Goal: Transaction & Acquisition: Book appointment/travel/reservation

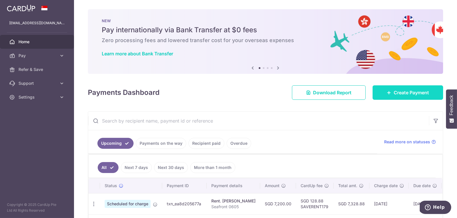
click at [389, 93] on icon at bounding box center [389, 92] width 5 height 5
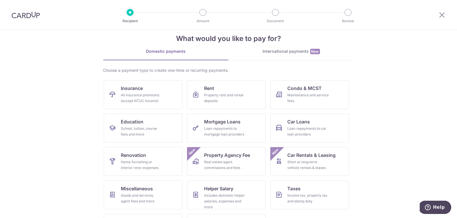
scroll to position [40, 0]
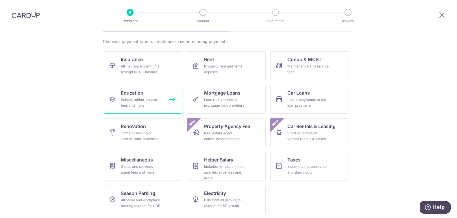
click at [136, 103] on div "School, tuition, course fees and more" at bounding box center [142, 103] width 42 height 12
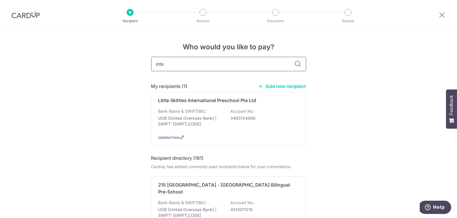
type input "inter"
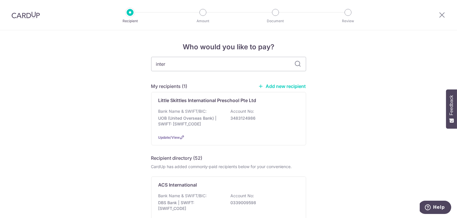
type input "international french"
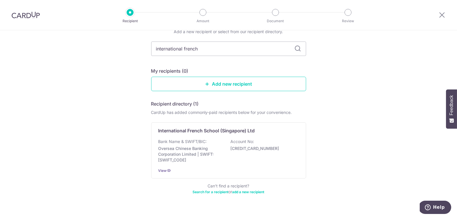
scroll to position [30, 0]
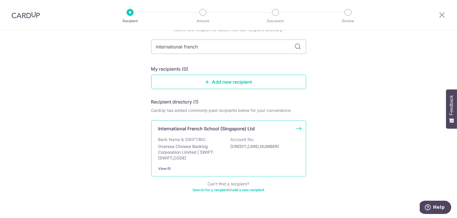
click at [179, 132] on p "International French School (Singapore) Ltd" at bounding box center [206, 128] width 96 height 7
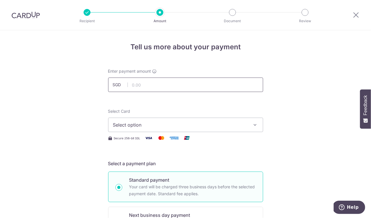
click at [146, 91] on input "text" at bounding box center [185, 85] width 155 height 14
type input "9,825.00"
click at [155, 130] on button "Select option" at bounding box center [185, 125] width 155 height 14
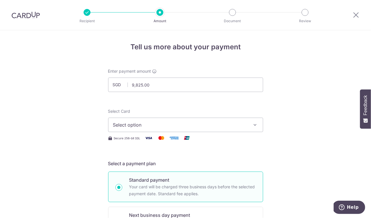
click at [236, 128] on span "Select option" at bounding box center [180, 125] width 135 height 7
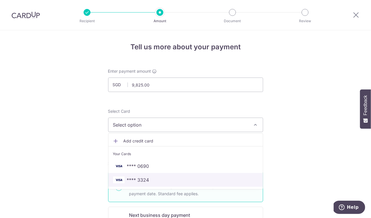
click at [171, 179] on span "**** 3324" at bounding box center [185, 180] width 145 height 7
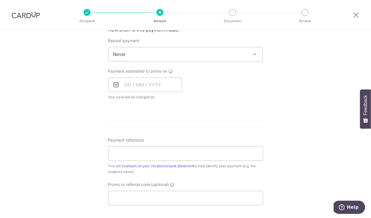
scroll to position [229, 0]
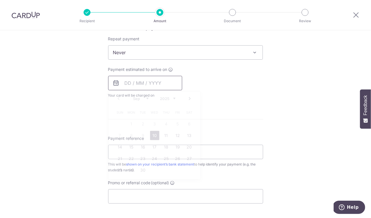
click at [123, 82] on input "text" at bounding box center [145, 83] width 74 height 14
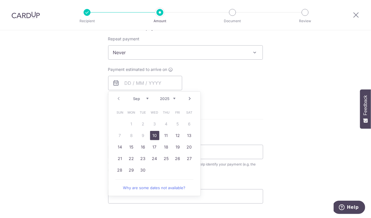
click at [155, 137] on link "10" at bounding box center [154, 135] width 9 height 9
type input "10/09/2025"
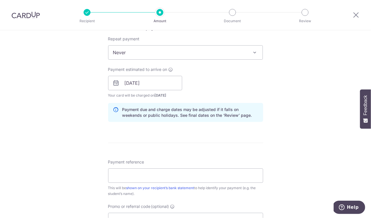
click at [277, 88] on div "Tell us more about your payment Enter payment amount SGD 9,825.00 9825.00 Selec…" at bounding box center [185, 74] width 371 height 546
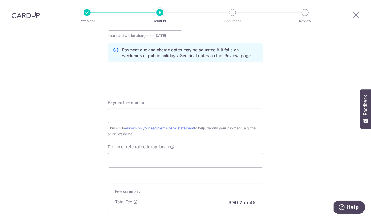
scroll to position [290, 0]
click at [166, 119] on input "Payment reference" at bounding box center [185, 115] width 155 height 14
click at [301, 105] on div "Tell us more about your payment Enter payment amount SGD 9,825.00 9825.00 Selec…" at bounding box center [185, 14] width 371 height 546
click at [150, 116] on input "Payment reference" at bounding box center [185, 115] width 155 height 14
click at [202, 113] on input "Jack Hemsley invoice 24256791" at bounding box center [185, 115] width 155 height 14
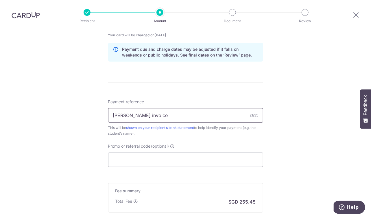
paste input "25266571"
type input "Jack Hemsley invoice 25266571"
click at [317, 116] on div "Tell us more about your payment Enter payment amount SGD 9,825.00 9825.00 Selec…" at bounding box center [185, 14] width 371 height 546
click at [192, 161] on input "Promo or referral code (optional)" at bounding box center [185, 160] width 155 height 14
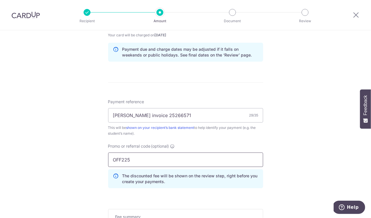
type input "OFF225"
click at [300, 133] on div "Tell us more about your payment Enter payment amount SGD 9,825.00 9825.00 Selec…" at bounding box center [185, 27] width 371 height 572
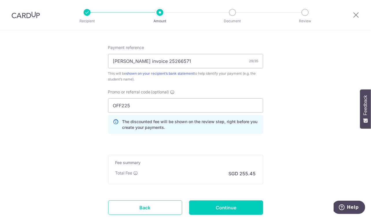
scroll to position [384, 0]
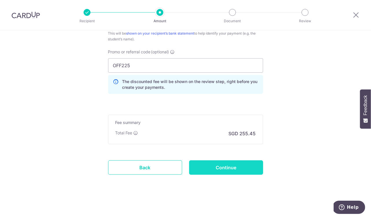
click at [214, 172] on input "Continue" at bounding box center [226, 168] width 74 height 14
type input "Create Schedule"
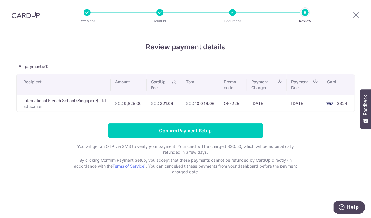
click at [231, 12] on div at bounding box center [232, 12] width 7 height 7
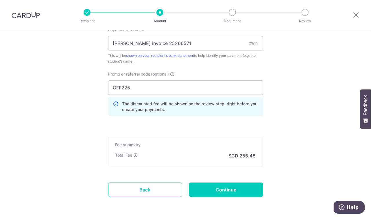
scroll to position [384, 0]
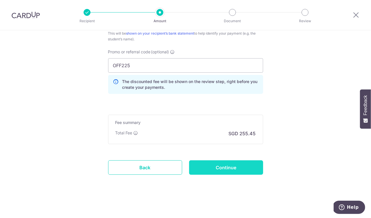
click at [231, 166] on input "Continue" at bounding box center [226, 168] width 74 height 14
type input "Update Schedule"
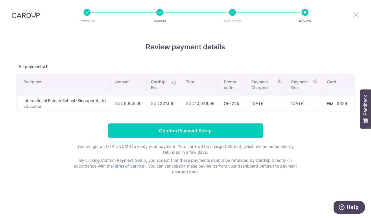
click at [355, 16] on icon at bounding box center [355, 14] width 7 height 7
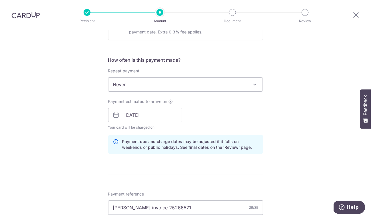
scroll to position [218, 0]
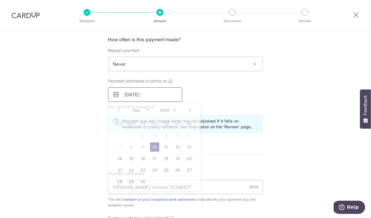
click at [158, 96] on input "10/09/2025" at bounding box center [145, 95] width 74 height 14
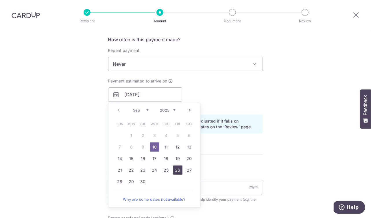
click at [180, 172] on link "26" at bounding box center [177, 170] width 9 height 9
type input "26/09/2025"
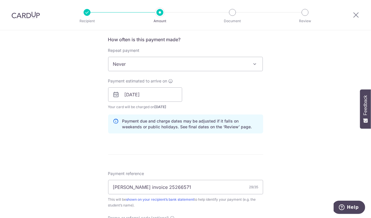
click at [303, 94] on div "Tell us more about your payment Enter payment amount SGD 9,825.00 9825.00 Selec…" at bounding box center [185, 99] width 371 height 572
click at [160, 97] on input "26/09/2025" at bounding box center [145, 95] width 74 height 14
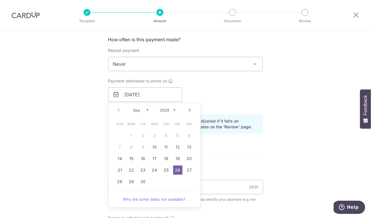
click at [281, 99] on div "Tell us more about your payment Enter payment amount SGD 9,825.00 9825.00 Selec…" at bounding box center [185, 99] width 371 height 572
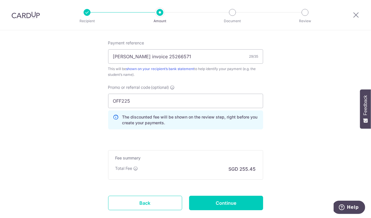
scroll to position [384, 0]
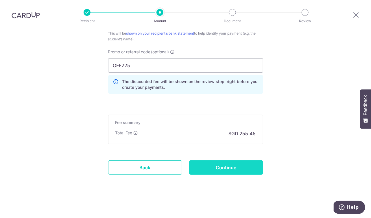
click at [230, 170] on input "Continue" at bounding box center [226, 168] width 74 height 14
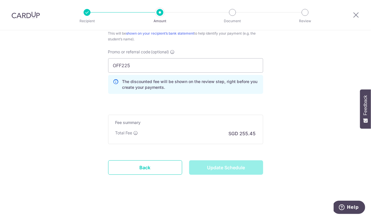
type input "Update Schedule"
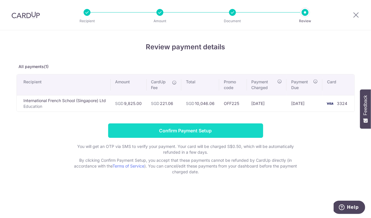
click at [193, 130] on input "Confirm Payment Setup" at bounding box center [185, 131] width 155 height 14
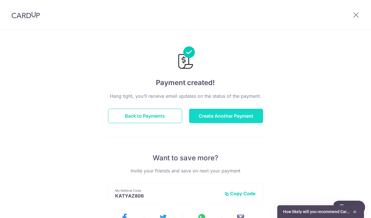
click at [224, 111] on button "Create Another Payment" at bounding box center [226, 116] width 74 height 14
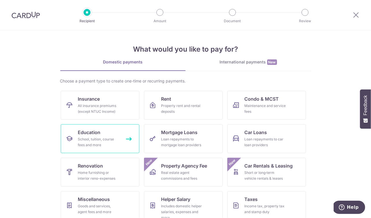
click at [81, 134] on span "Education" at bounding box center [89, 132] width 23 height 7
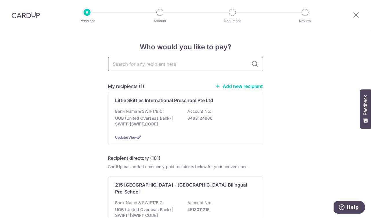
click at [187, 64] on input "text" at bounding box center [185, 64] width 155 height 14
type input "intern"
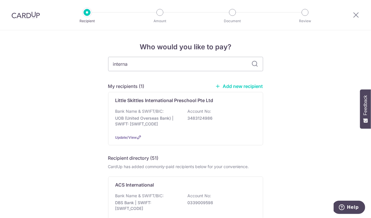
type input "international french"
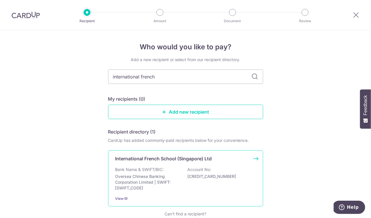
click at [220, 175] on p "501745814001" at bounding box center [219, 177] width 65 height 6
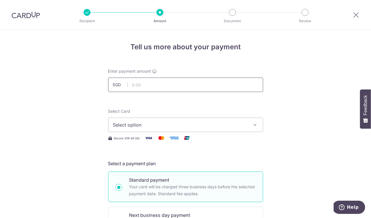
click at [155, 83] on input "text" at bounding box center [185, 85] width 155 height 14
type input "9,815.00"
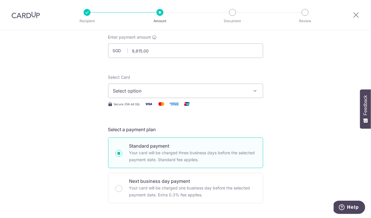
click at [213, 92] on span "Select option" at bounding box center [180, 91] width 135 height 7
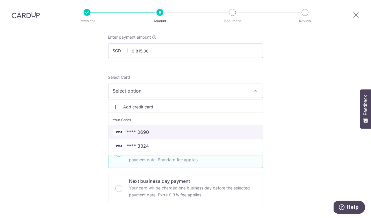
click at [157, 135] on link "**** 0690" at bounding box center [185, 132] width 154 height 14
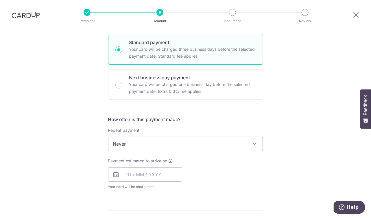
scroll to position [149, 0]
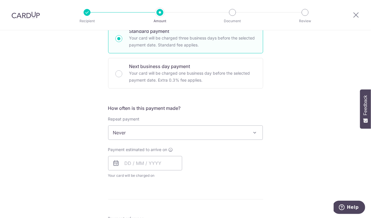
click at [183, 136] on span "Never" at bounding box center [185, 133] width 154 height 14
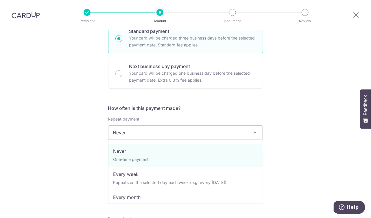
click at [316, 115] on div "Tell us more about your payment Enter payment amount SGD 9,815.00 9815.00 Selec…" at bounding box center [185, 142] width 371 height 523
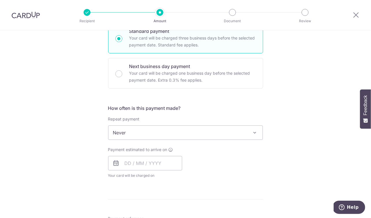
scroll to position [213, 0]
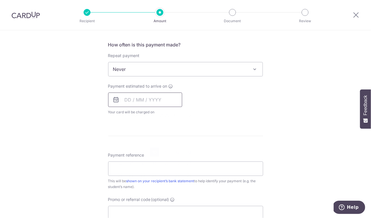
click at [147, 101] on input "text" at bounding box center [145, 100] width 74 height 14
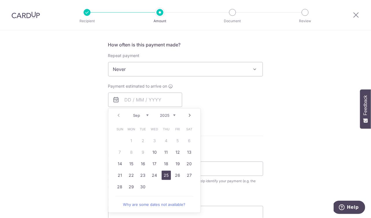
click at [169, 174] on link "25" at bounding box center [165, 175] width 9 height 9
type input "25/09/2025"
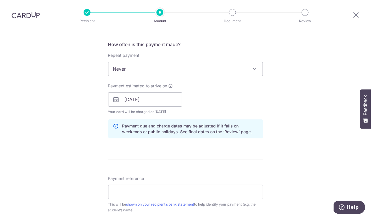
click at [318, 114] on div "Tell us more about your payment Enter payment amount SGD 9,815.00 9815.00 Selec…" at bounding box center [185, 90] width 371 height 546
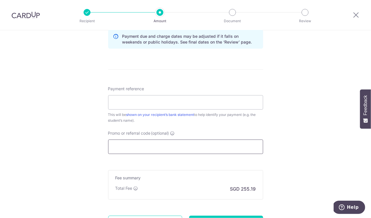
scroll to position [303, 0]
click at [158, 104] on input "Payment reference" at bounding box center [185, 102] width 155 height 14
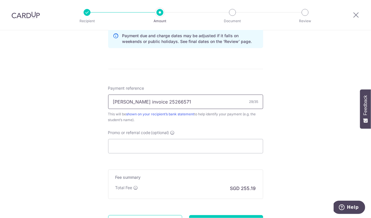
drag, startPoint x: 201, startPoint y: 104, endPoint x: 163, endPoint y: 105, distance: 38.7
click at [163, 105] on input "Jack Hemsley invoice 25266571" at bounding box center [185, 102] width 155 height 14
paste input "7607"
type input "Jack Hemsley invoice 25267607"
click at [299, 96] on div "Tell us more about your payment Enter payment amount SGD 9,815.00 9815.00 Selec…" at bounding box center [185, 0] width 371 height 546
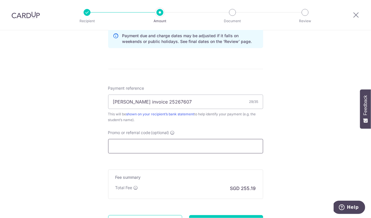
click at [211, 144] on input "Promo or referral code (optional)" at bounding box center [185, 146] width 155 height 14
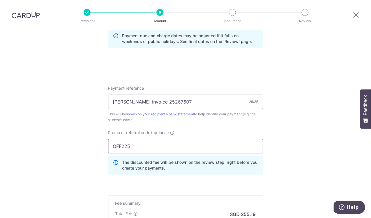
type input "OFF225"
click at [305, 139] on div "Tell us more about your payment Enter payment amount SGD 9,815.00 9815.00 Selec…" at bounding box center [185, 13] width 371 height 572
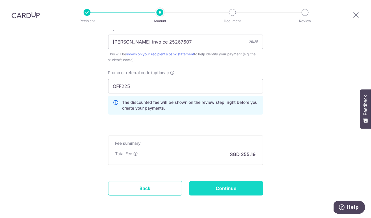
scroll to position [368, 0]
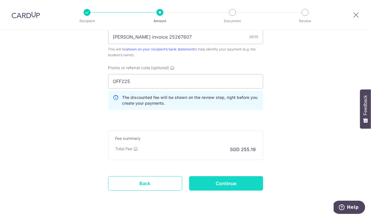
click at [228, 188] on input "Continue" at bounding box center [226, 183] width 74 height 14
type input "Create Schedule"
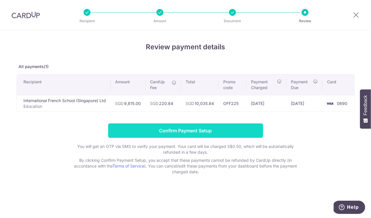
click at [228, 129] on input "Confirm Payment Setup" at bounding box center [185, 131] width 155 height 14
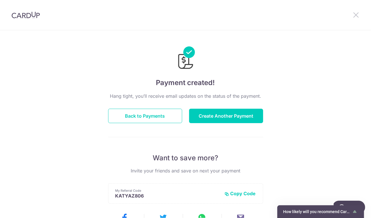
click at [355, 13] on icon at bounding box center [355, 14] width 7 height 7
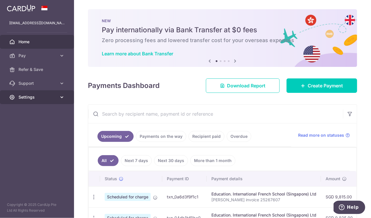
click at [32, 96] on span "Settings" at bounding box center [37, 97] width 38 height 6
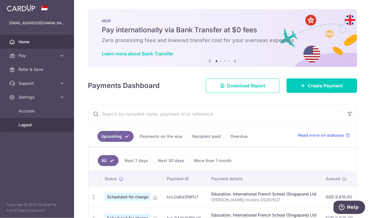
click at [29, 121] on link "Logout" at bounding box center [37, 125] width 74 height 14
